Goal: Information Seeking & Learning: Understand process/instructions

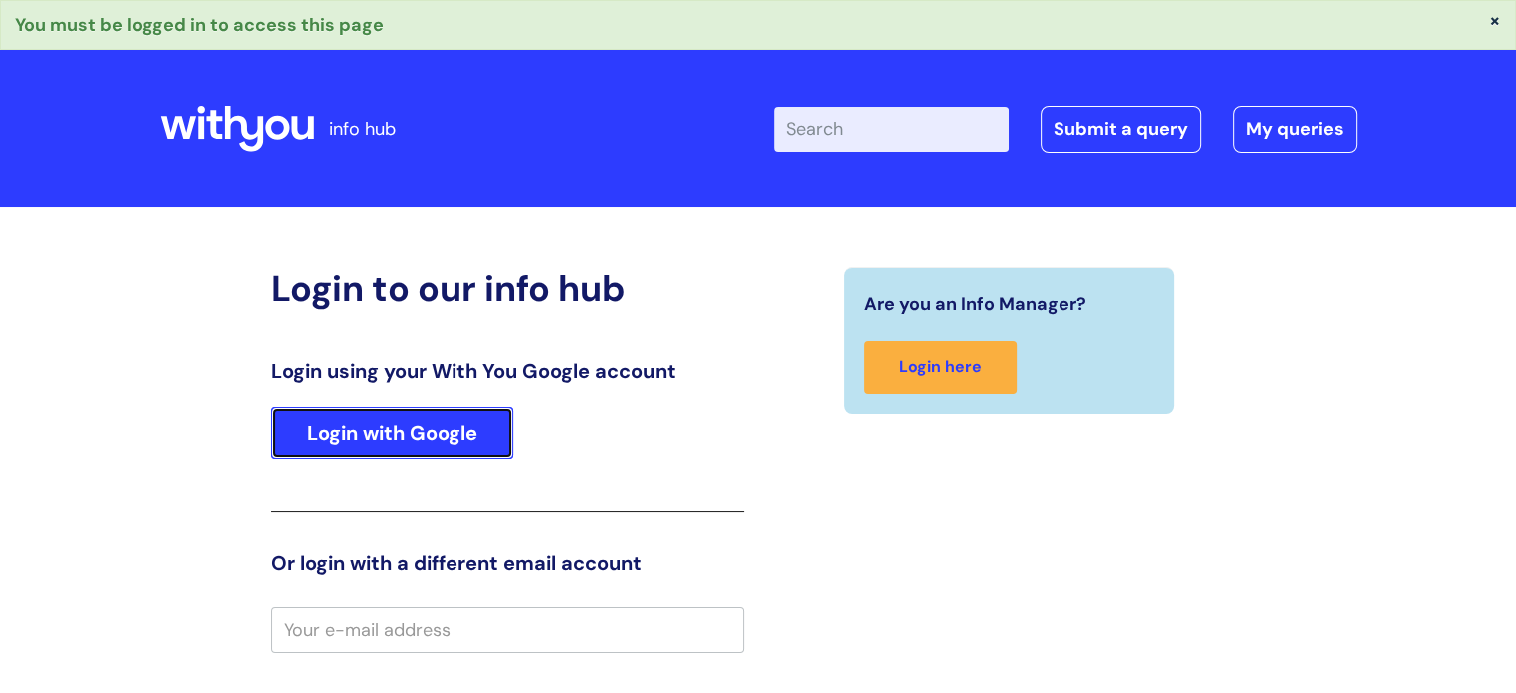
click at [449, 430] on link "Login with Google" at bounding box center [392, 433] width 242 height 52
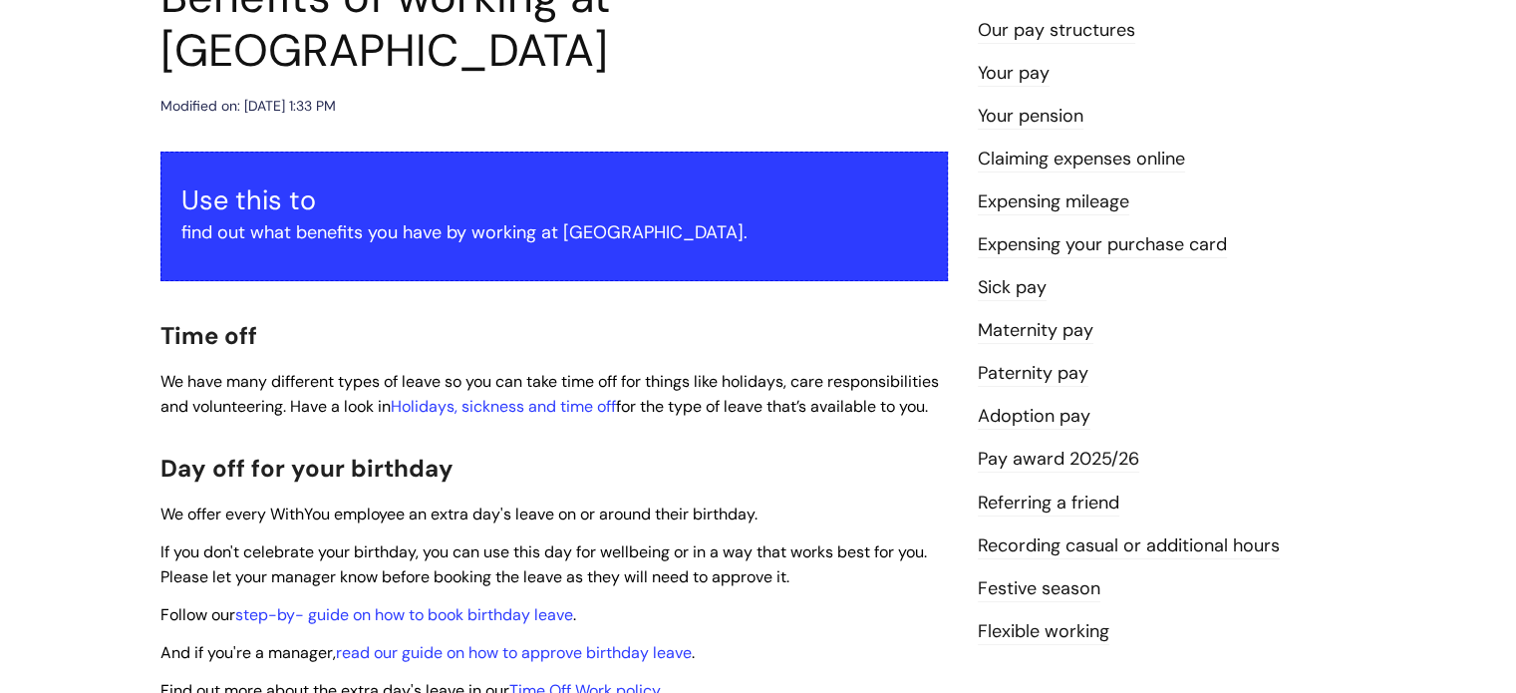
scroll to position [399, 0]
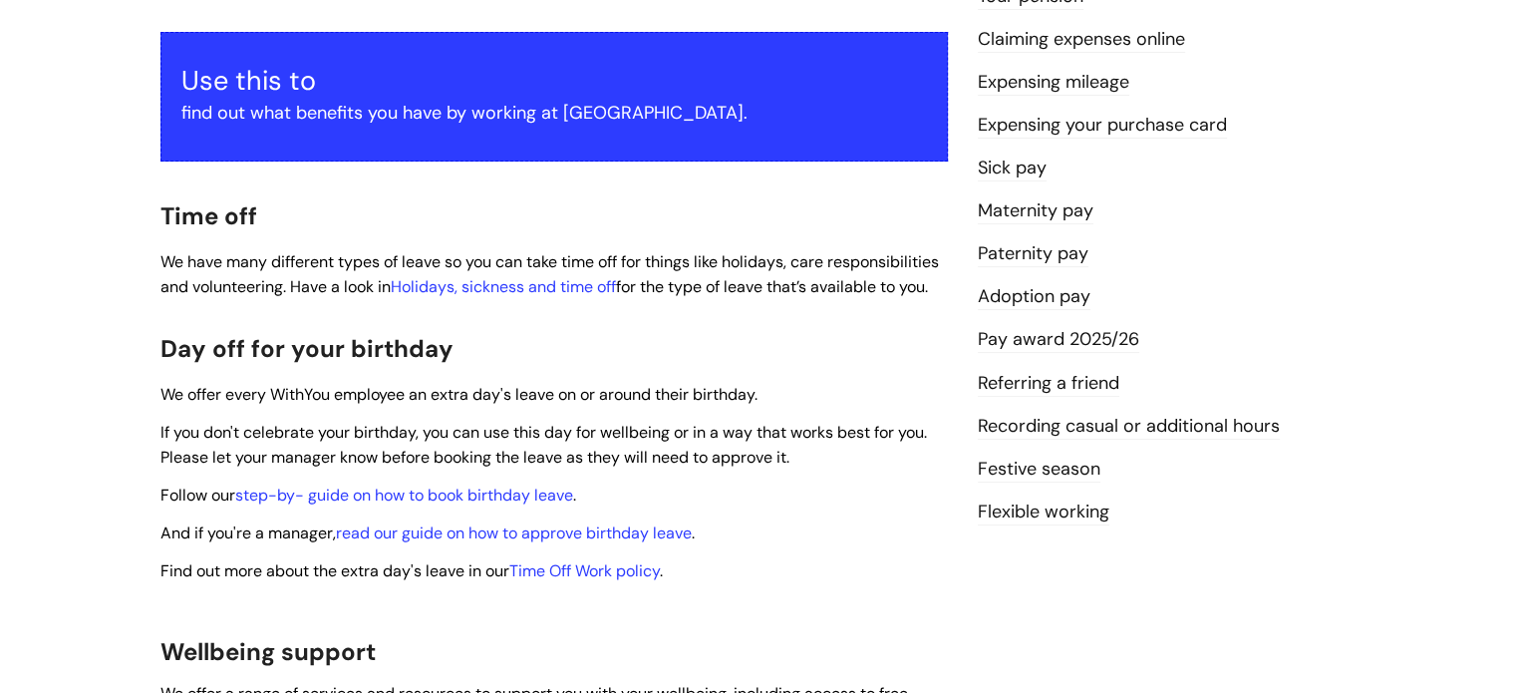
click at [534, 384] on span "We offer every WithYou employee an extra day's leave on or around their birthda…" at bounding box center [459, 394] width 597 height 21
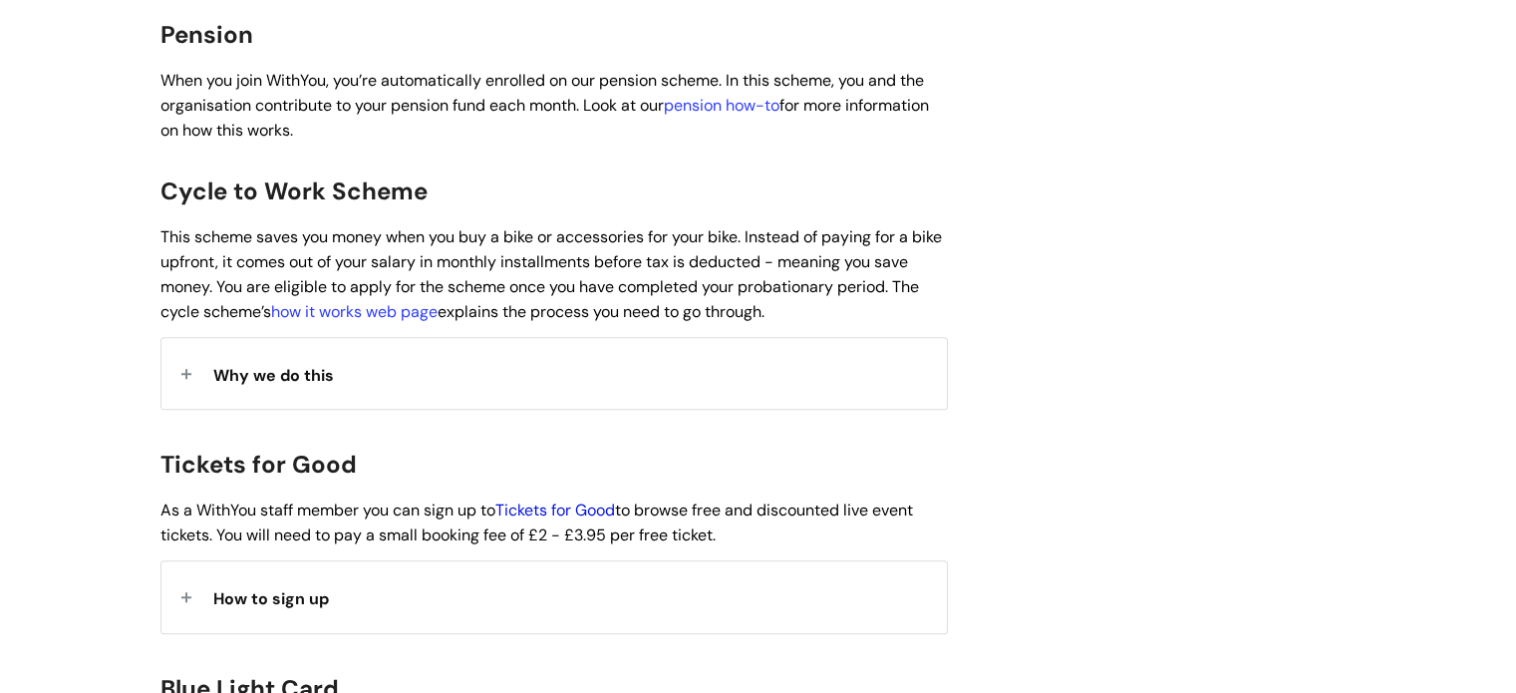
scroll to position [1595, 0]
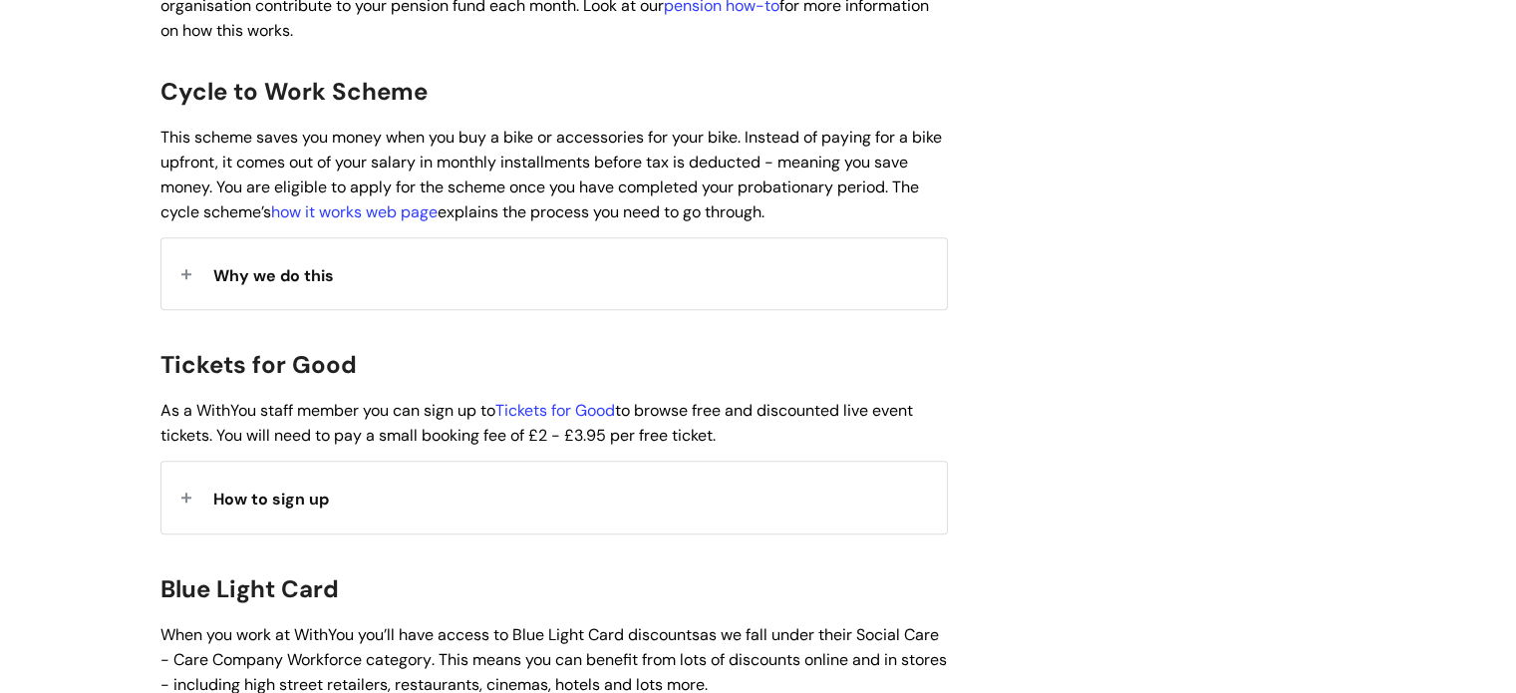
click at [561, 410] on span "As a WithYou staff member you can sign up to Tickets for Good to browse free an…" at bounding box center [537, 423] width 753 height 46
click at [311, 489] on span "How to sign up" at bounding box center [271, 499] width 116 height 21
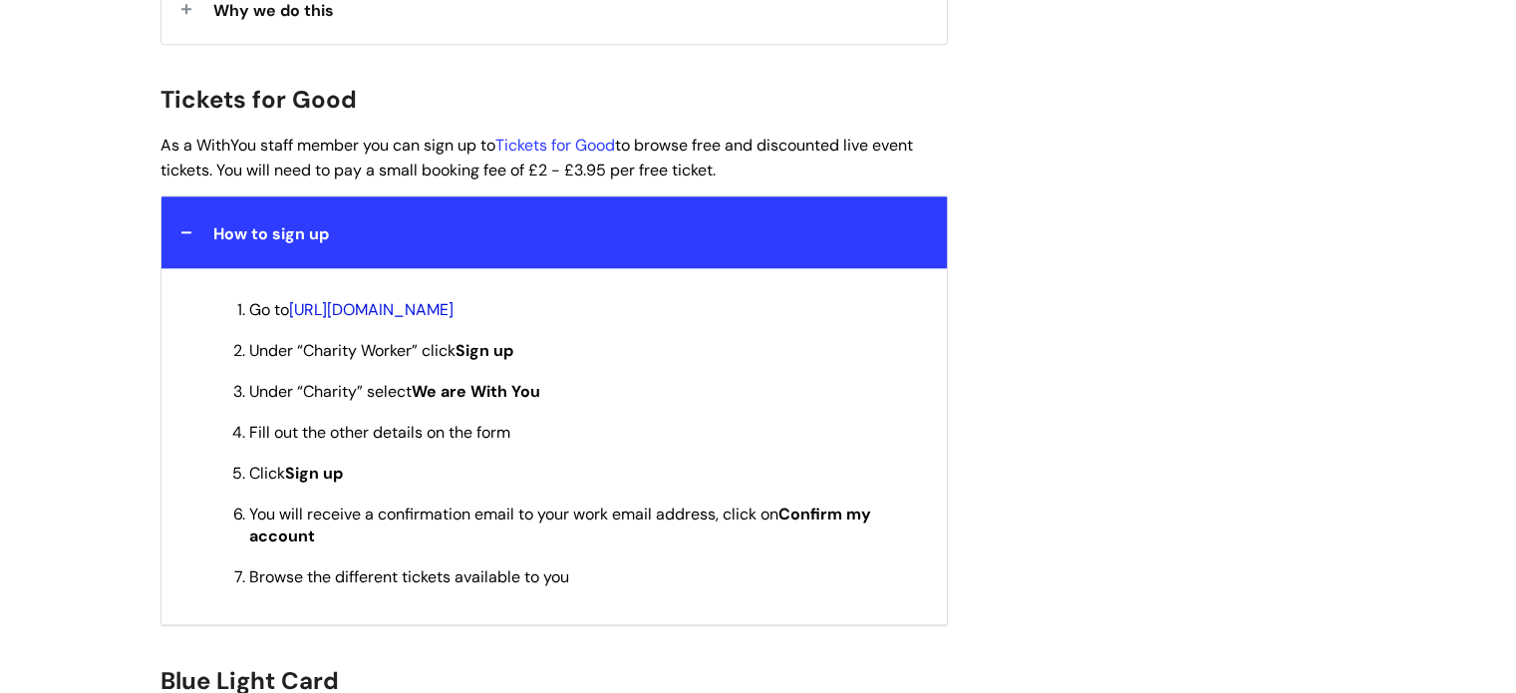
scroll to position [1894, 0]
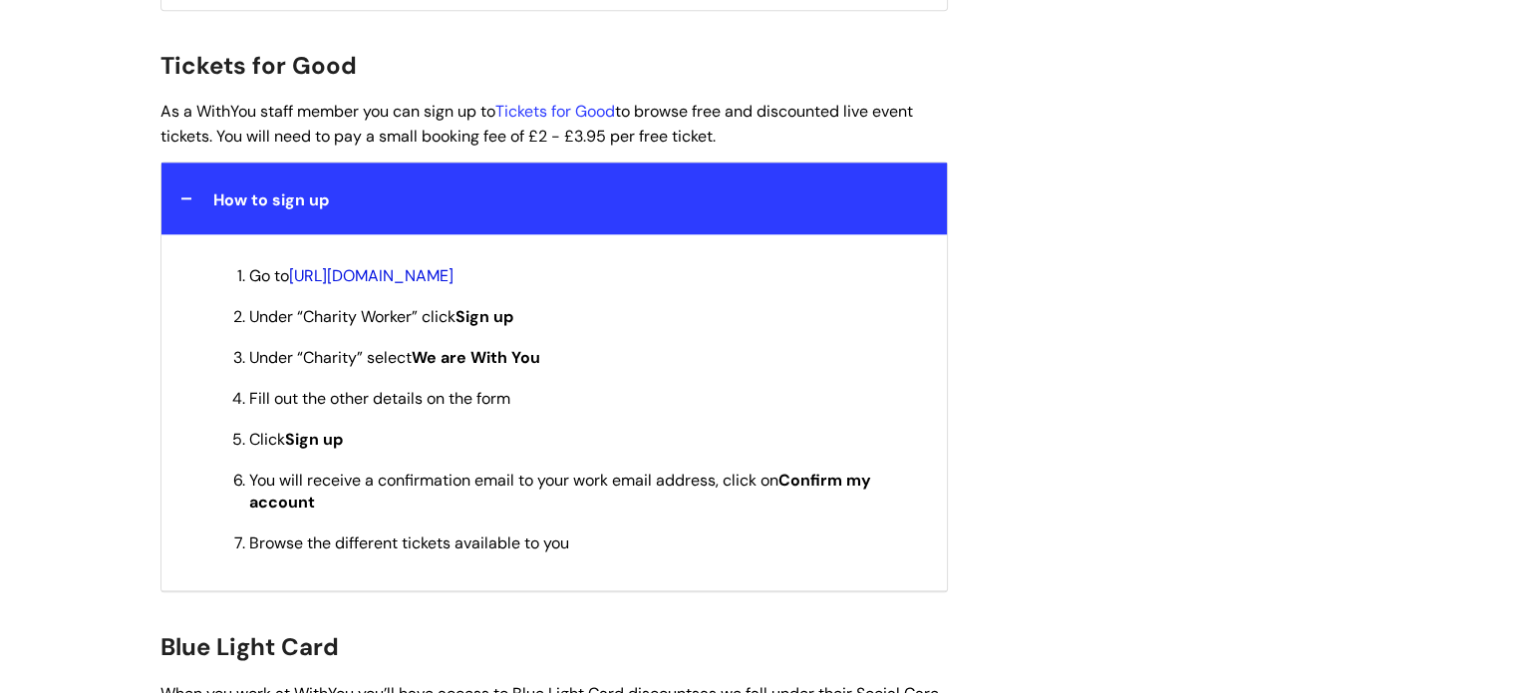
click at [454, 265] on link "[URL][DOMAIN_NAME]" at bounding box center [371, 275] width 165 height 21
